Goal: Information Seeking & Learning: Learn about a topic

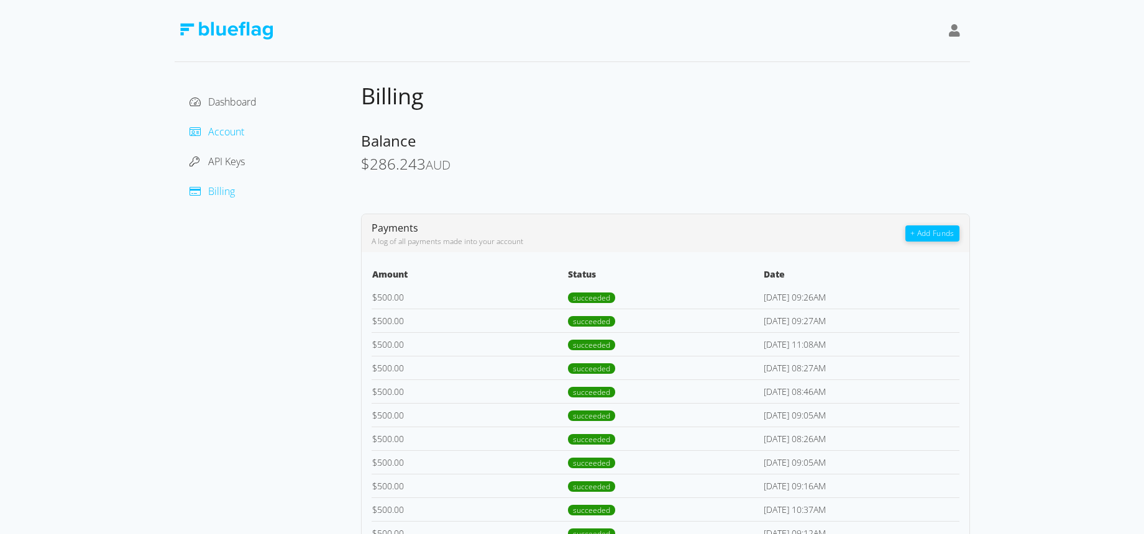
click at [232, 129] on span "Account" at bounding box center [226, 132] width 36 height 14
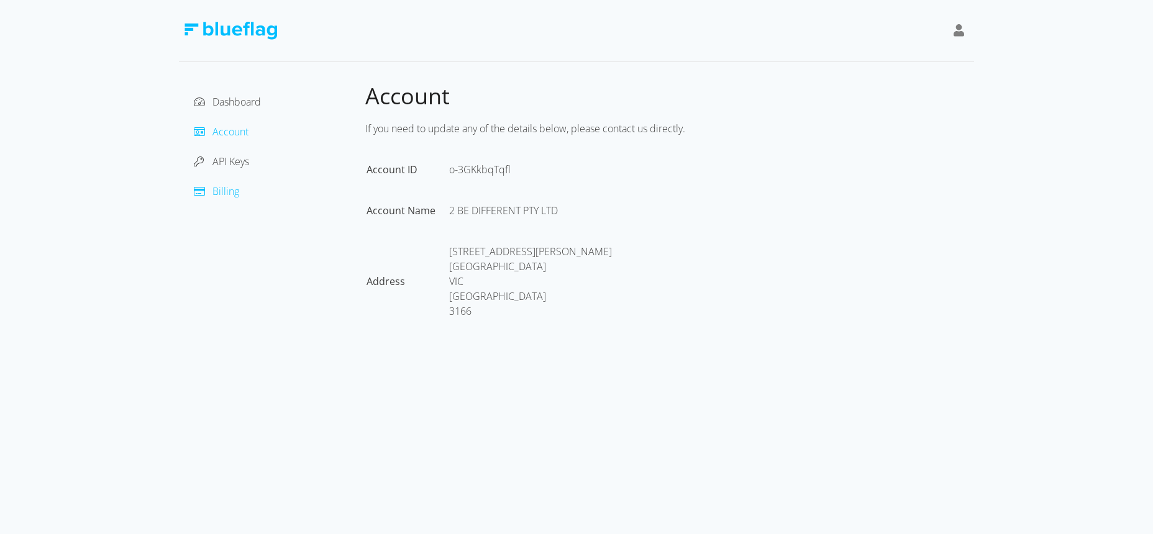
click at [218, 194] on span "Billing" at bounding box center [225, 192] width 27 height 14
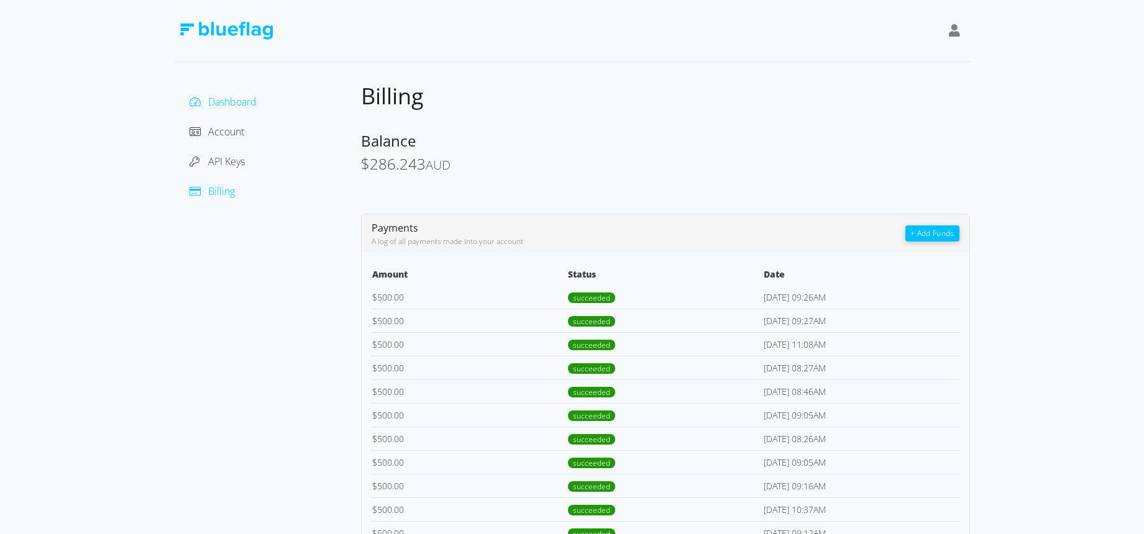
click at [245, 102] on span "Dashboard" at bounding box center [232, 102] width 48 height 14
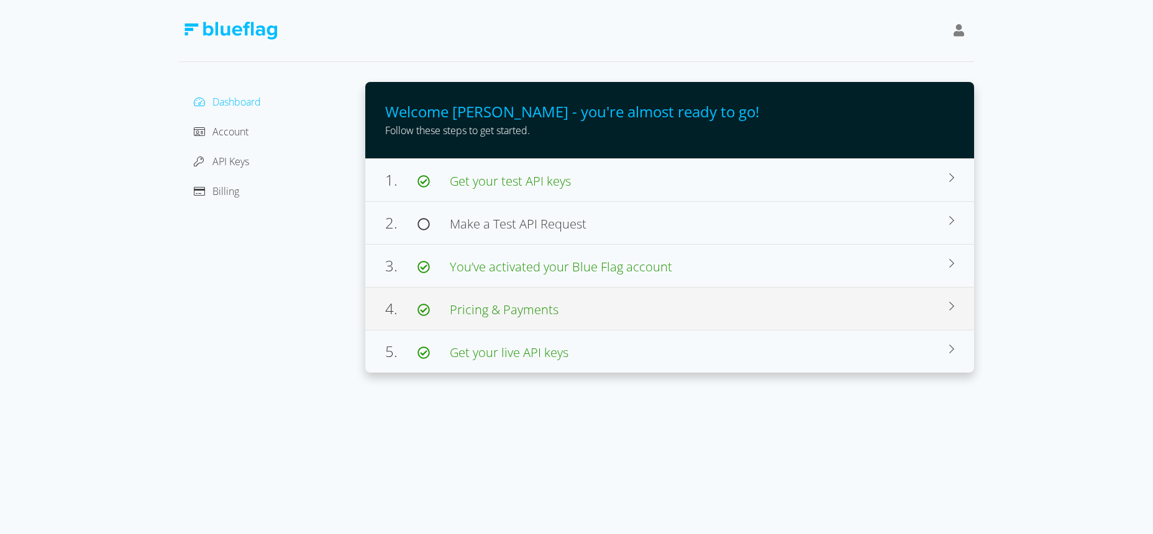
click at [907, 304] on div "4. Pricing & Payments" at bounding box center [667, 309] width 564 height 22
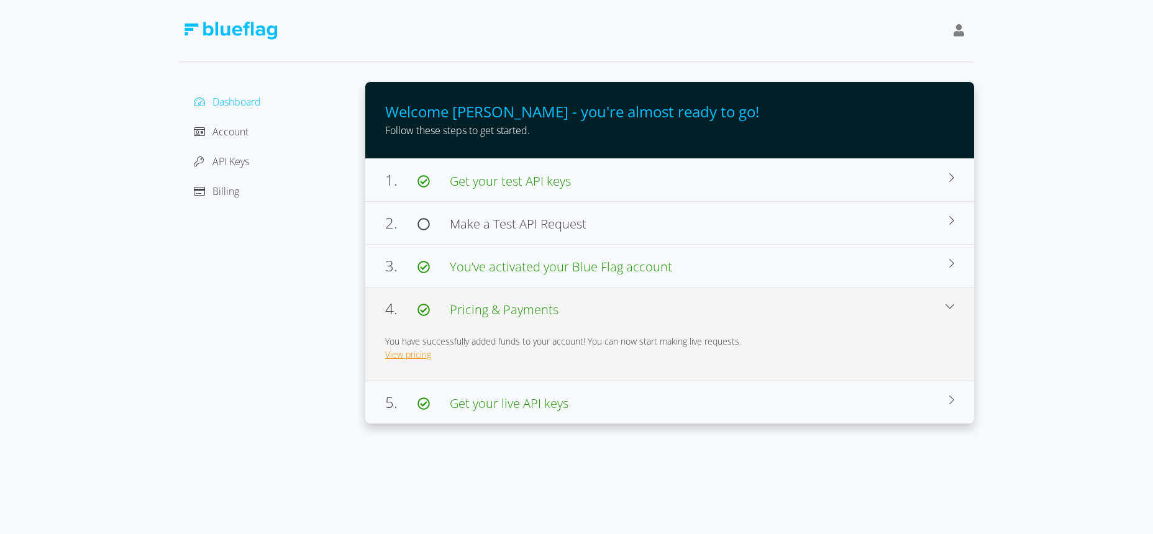
click at [412, 357] on link "View pricing" at bounding box center [408, 355] width 46 height 12
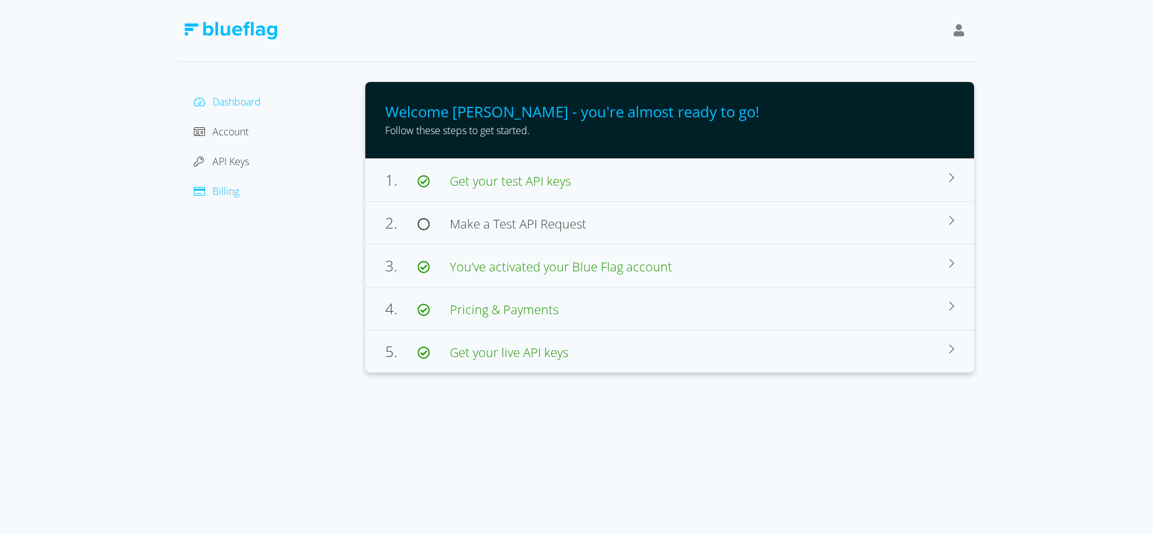
click at [224, 188] on span "Billing" at bounding box center [225, 192] width 27 height 14
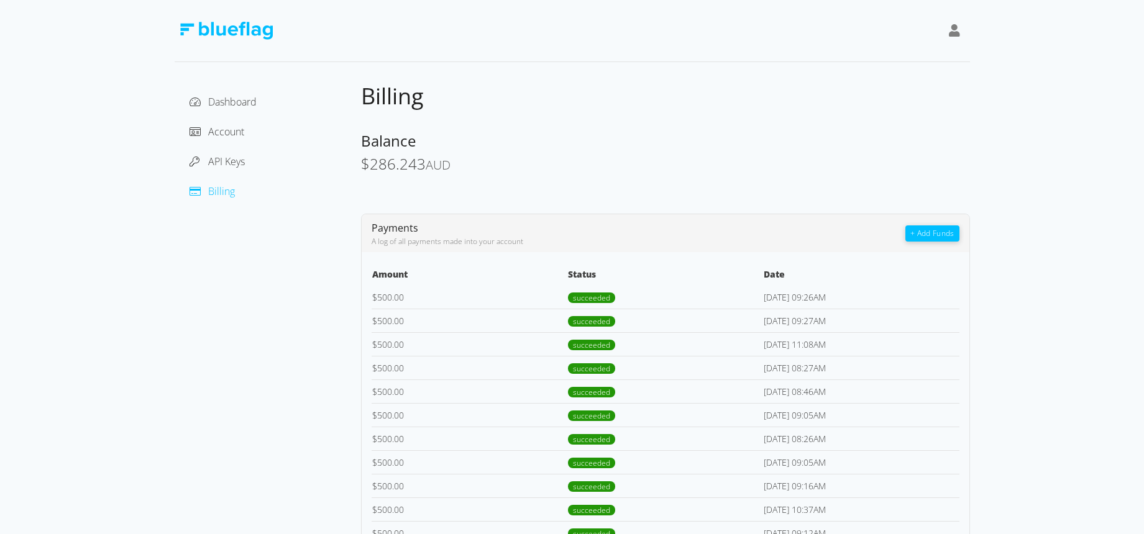
click at [583, 298] on span "succeeded" at bounding box center [591, 298] width 47 height 11
click at [210, 194] on span "Billing" at bounding box center [221, 192] width 27 height 14
click at [231, 98] on span "Dashboard" at bounding box center [232, 102] width 48 height 14
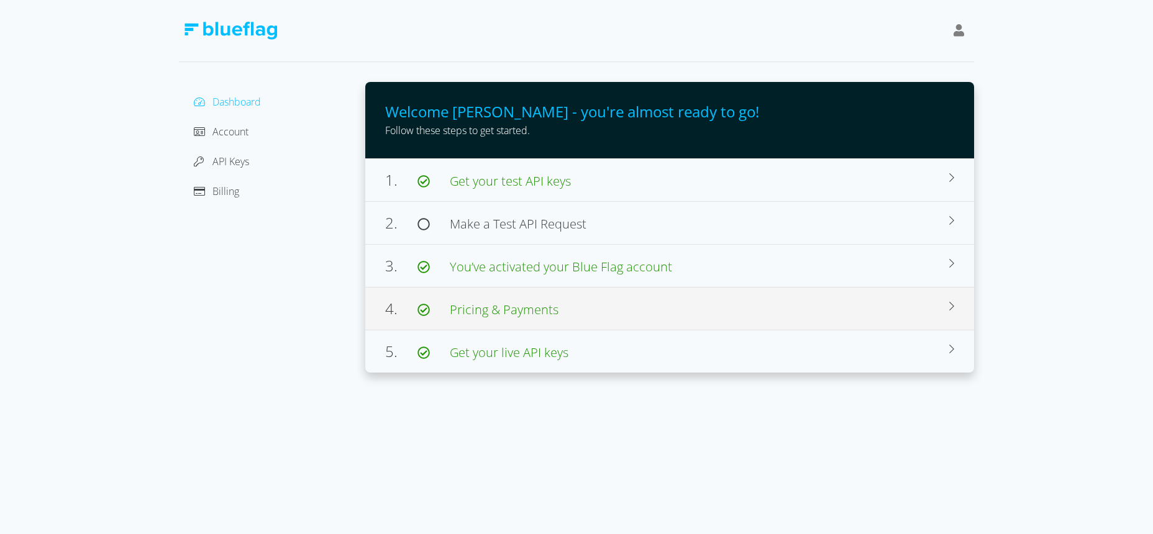
click at [936, 309] on div "4. Pricing & Payments" at bounding box center [667, 309] width 564 height 22
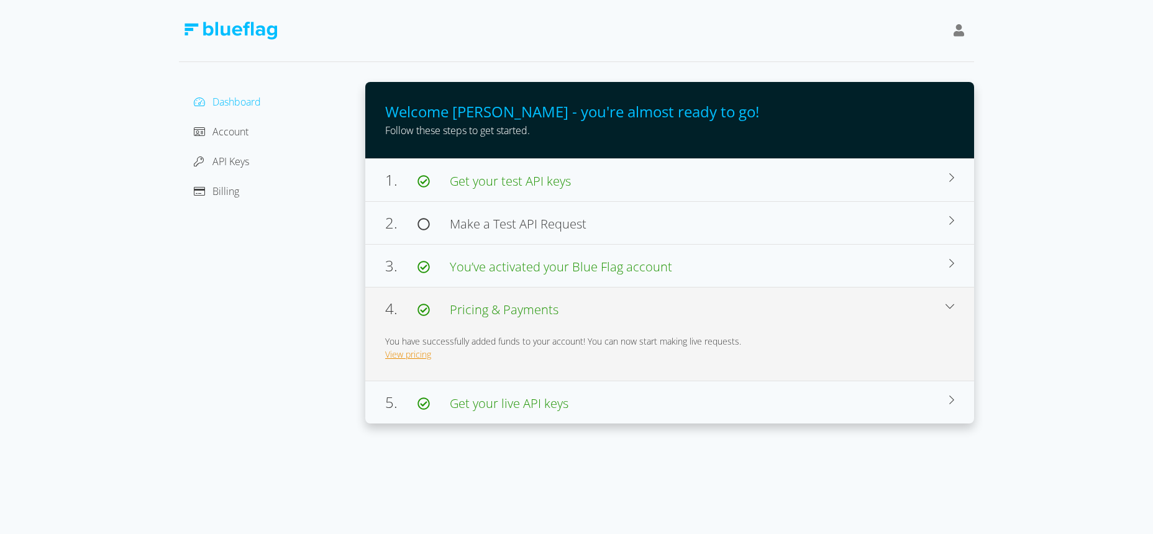
click at [417, 354] on link "View pricing" at bounding box center [408, 355] width 46 height 12
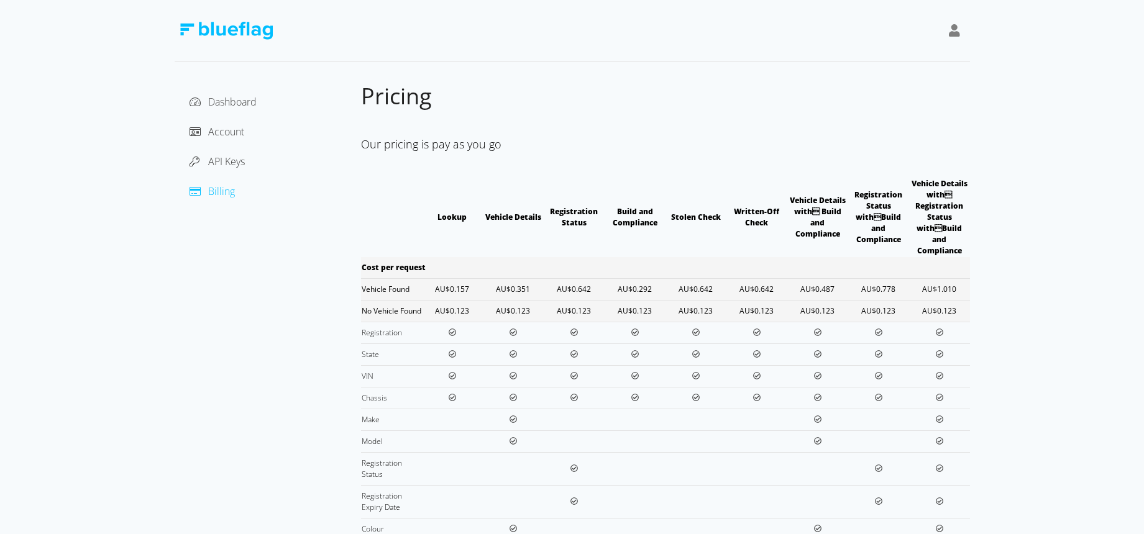
click at [955, 33] on icon at bounding box center [954, 30] width 11 height 12
